Goal: Find specific page/section

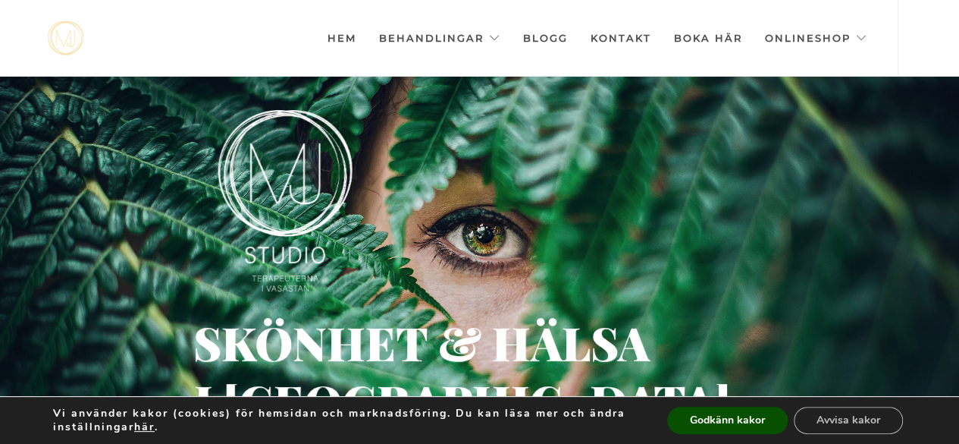
click at [833, 420] on button "Avvisa kakor" at bounding box center [848, 419] width 109 height 27
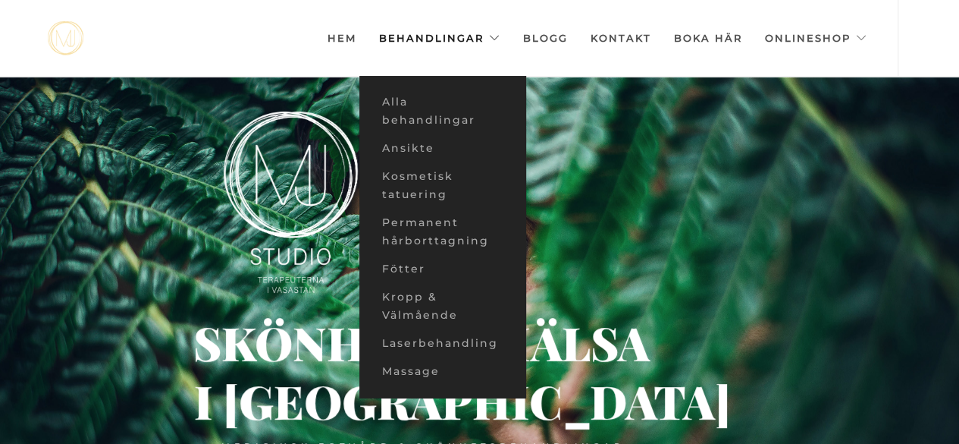
click at [435, 33] on link "Behandlingar" at bounding box center [439, 38] width 121 height 76
click at [443, 116] on link "Alla behandlingar" at bounding box center [442, 111] width 167 height 46
